Goal: Check status

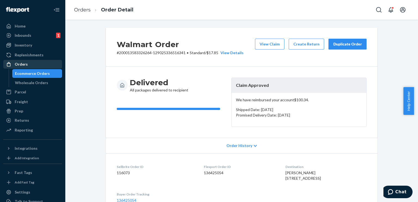
click at [45, 61] on div "Orders" at bounding box center [33, 64] width 58 height 8
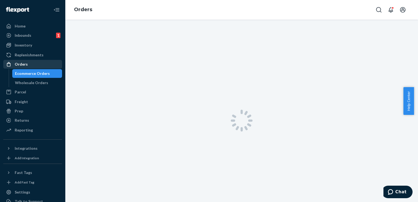
click at [45, 61] on div "Orders" at bounding box center [33, 64] width 58 height 8
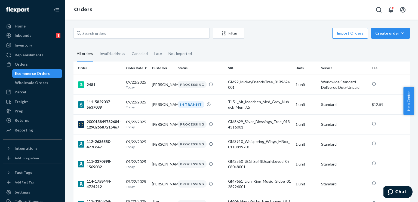
drag, startPoint x: 146, startPoint y: 24, endPoint x: 145, endPoint y: 29, distance: 5.2
click at [146, 26] on div "Filter Import Orders Create order Ecommerce order Removal order All orders Inva…" at bounding box center [241, 111] width 353 height 182
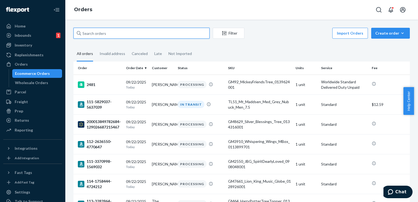
drag, startPoint x: 145, startPoint y: 29, endPoint x: 145, endPoint y: 33, distance: 3.8
click at [145, 29] on input "text" at bounding box center [141, 33] width 136 height 11
paste input "111-7560736-1229850"
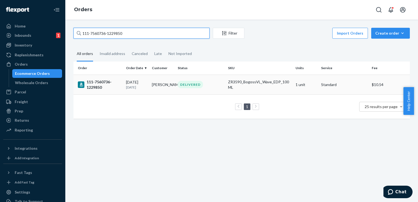
type input "111-7560736-1229850"
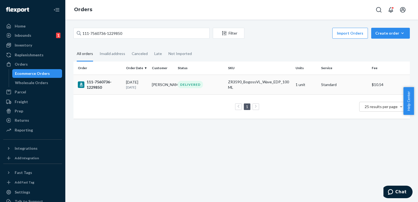
click at [195, 87] on div "DELIVERED" at bounding box center [190, 84] width 25 height 7
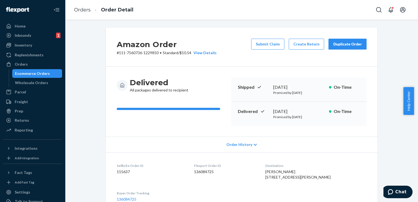
click at [240, 146] on span "Order History" at bounding box center [239, 144] width 26 height 5
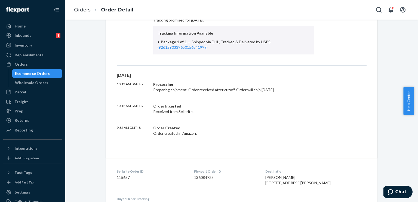
scroll to position [245, 0]
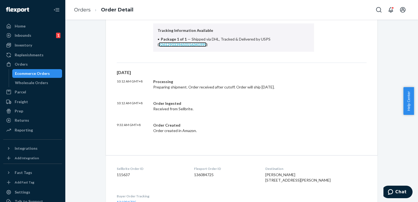
click at [182, 45] on link "9261290339650156341999" at bounding box center [183, 44] width 48 height 5
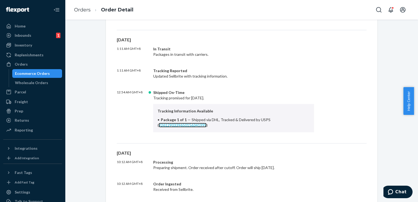
scroll to position [136, 0]
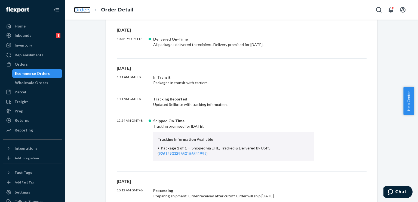
click at [85, 11] on link "Orders" at bounding box center [82, 10] width 17 height 6
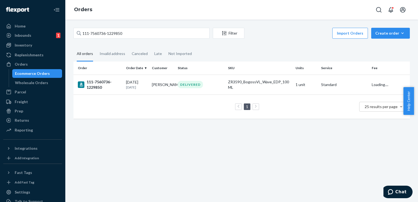
drag, startPoint x: 129, startPoint y: 39, endPoint x: 132, endPoint y: 36, distance: 4.3
click at [129, 39] on div "111-7560736-1229850 Filter Import Orders Create order Ecommerce order Removal o…" at bounding box center [241, 34] width 336 height 12
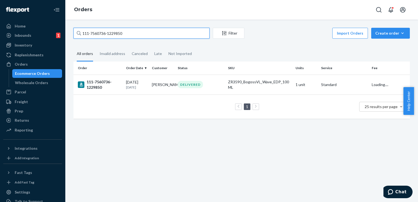
click at [132, 36] on input "111-7560736-1229850" at bounding box center [141, 33] width 136 height 11
paste input "0778322-1346642"
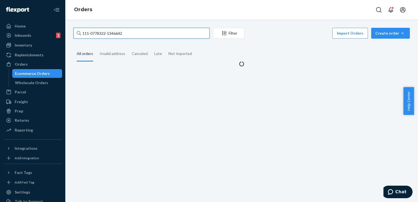
type input "111-0778322-1346642"
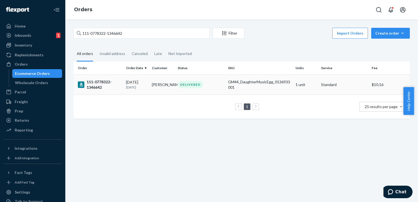
click at [151, 84] on td "[PERSON_NAME]" at bounding box center [163, 85] width 26 height 20
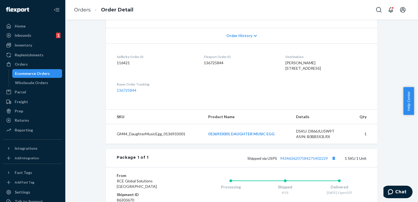
scroll to position [163, 0]
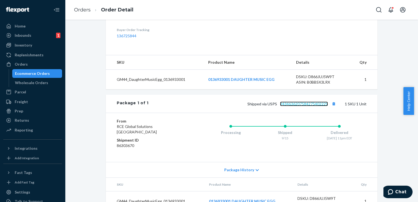
click at [286, 106] on link "9434636207584275402229" at bounding box center [304, 104] width 48 height 5
